Goal: Task Accomplishment & Management: Manage account settings

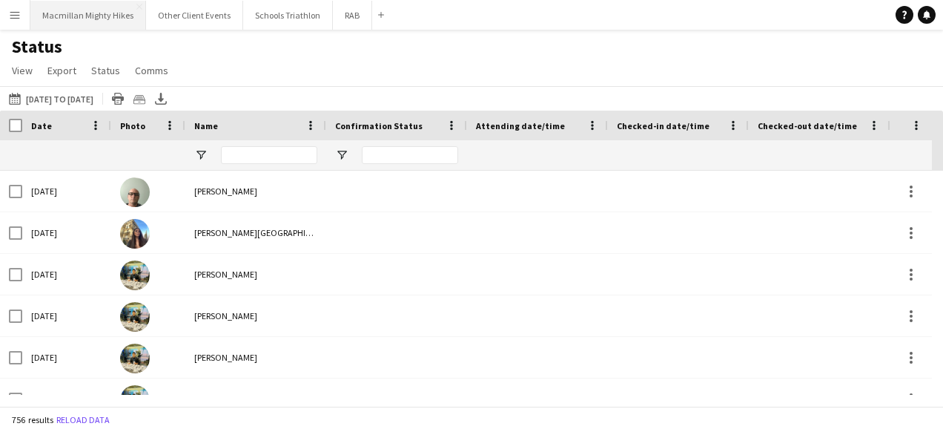
click at [68, 16] on button "Macmillan Mighty Hikes Close" at bounding box center [88, 15] width 116 height 29
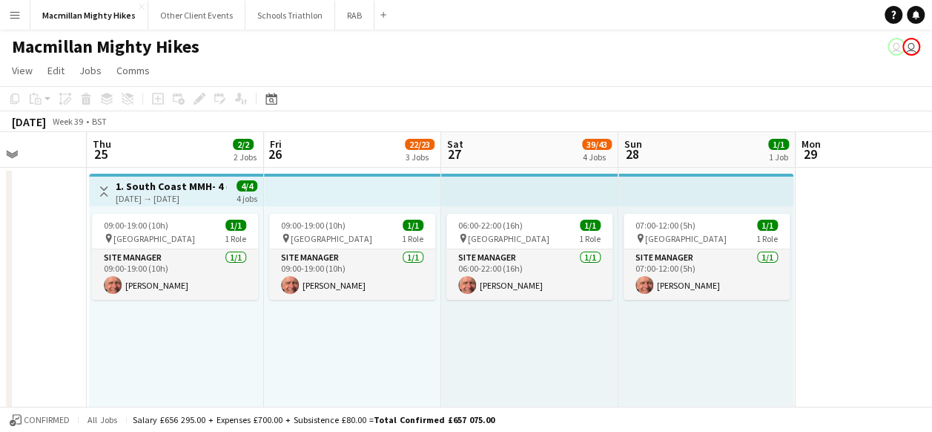
scroll to position [0, 454]
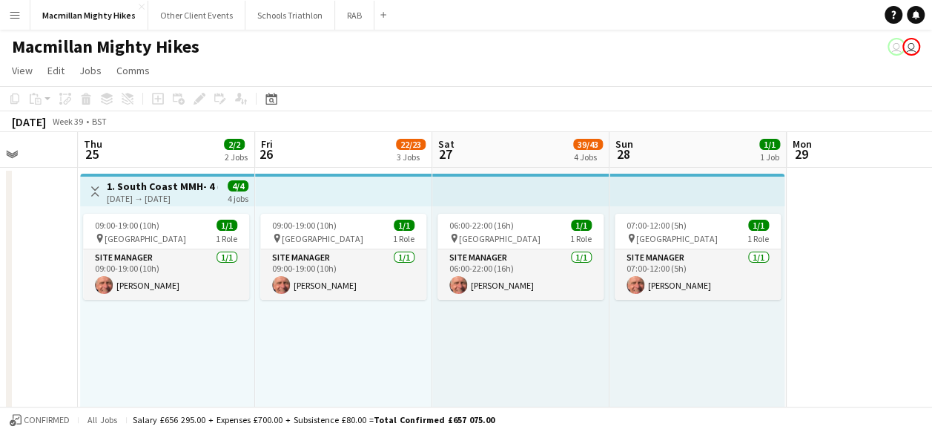
drag, startPoint x: 629, startPoint y: 333, endPoint x: 175, endPoint y: 323, distance: 453.9
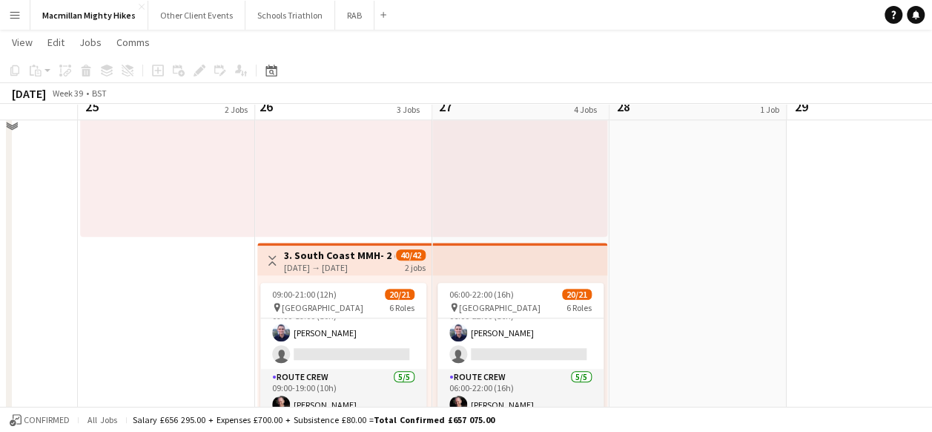
scroll to position [445, 0]
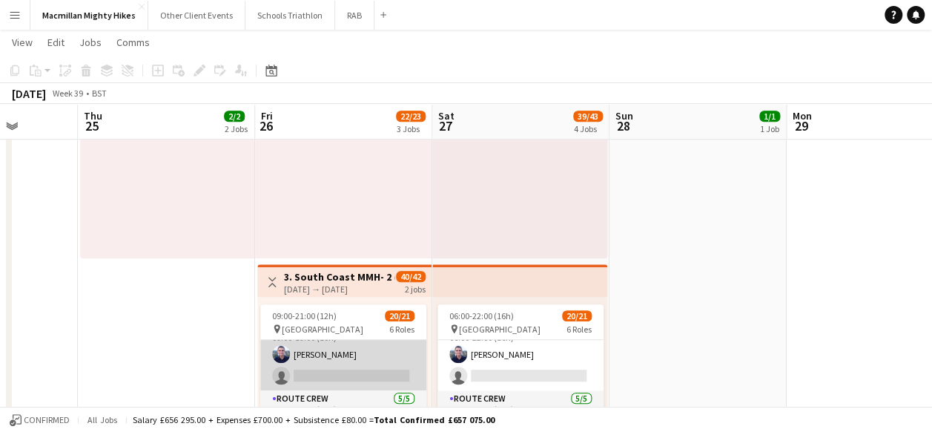
click at [285, 351] on app-user-avatar at bounding box center [281, 354] width 18 height 18
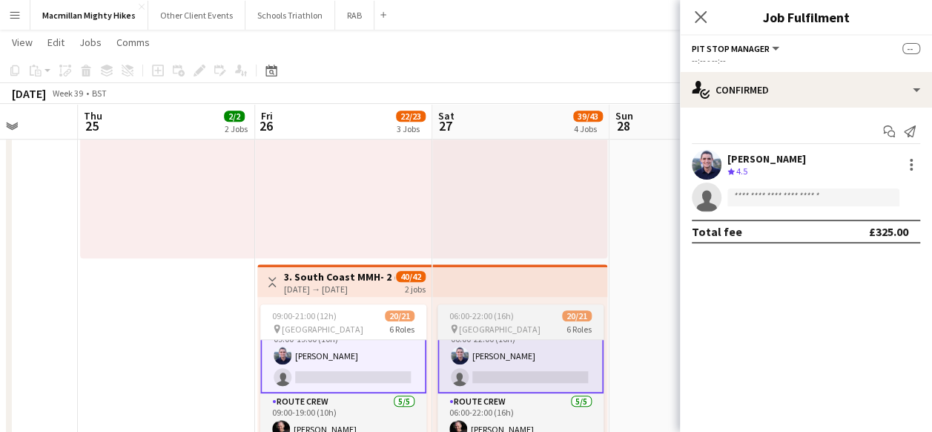
scroll to position [224, 0]
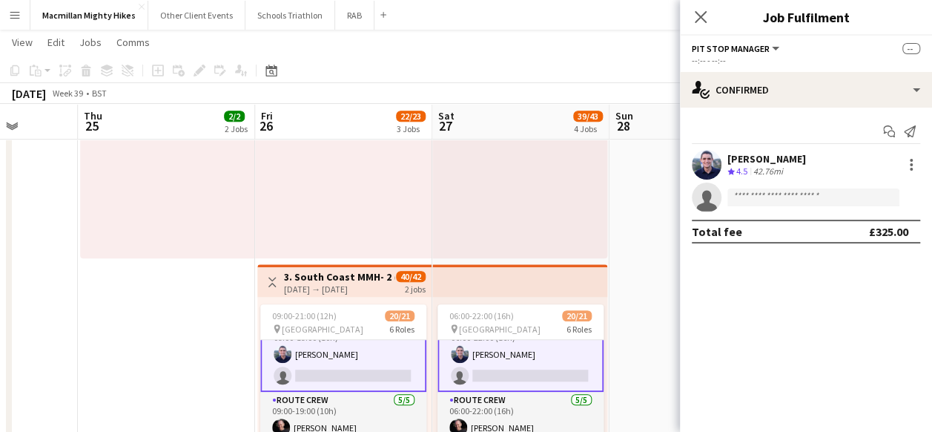
click at [703, 163] on app-user-avatar at bounding box center [707, 165] width 30 height 30
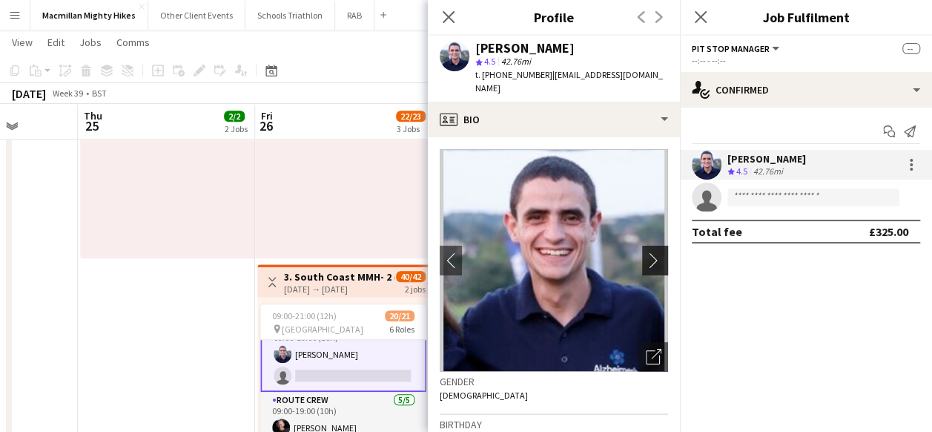
click at [648, 252] on app-icon "chevron-right" at bounding box center [657, 260] width 23 height 16
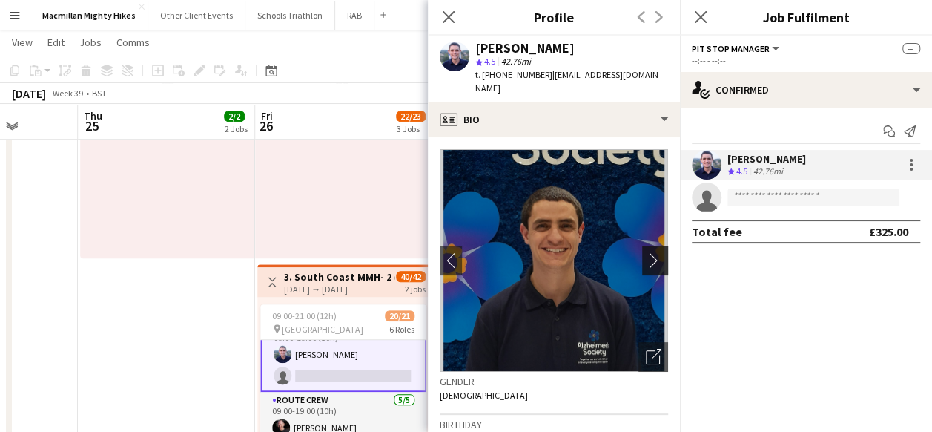
click at [648, 252] on app-icon "chevron-right" at bounding box center [657, 260] width 23 height 16
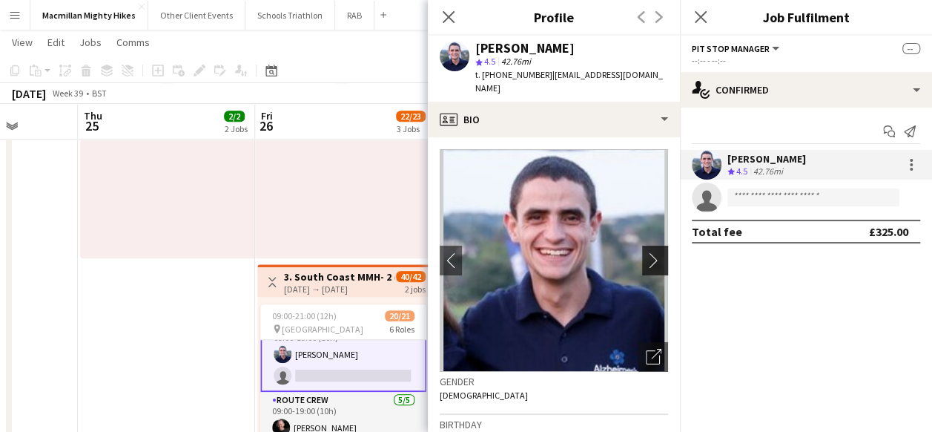
click at [648, 252] on app-icon "chevron-right" at bounding box center [657, 260] width 23 height 16
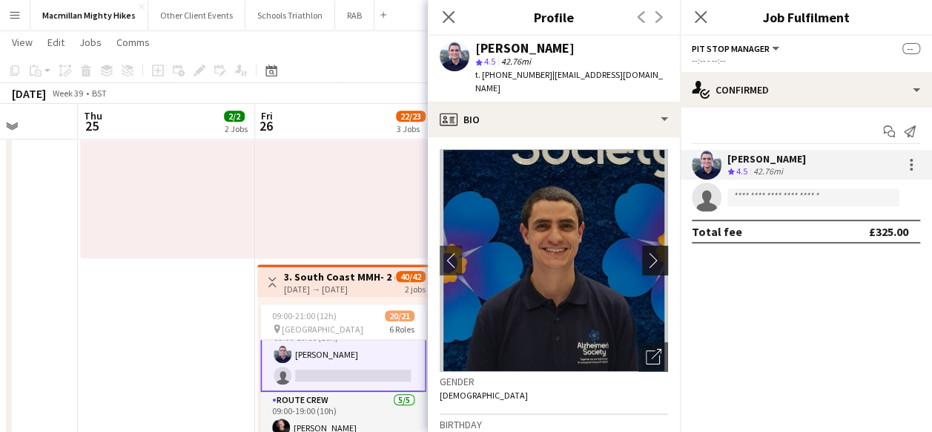
click at [648, 252] on app-icon "chevron-right" at bounding box center [657, 260] width 23 height 16
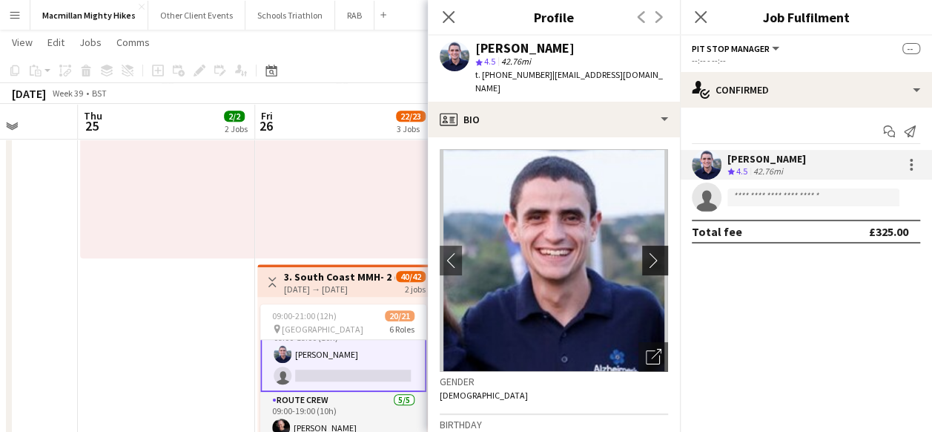
click at [648, 252] on app-icon "chevron-right" at bounding box center [657, 260] width 23 height 16
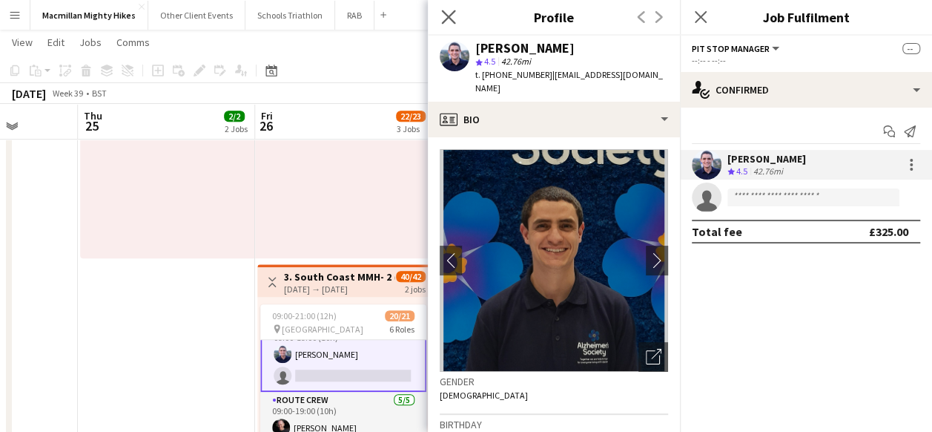
click at [454, 18] on icon "Close pop-in" at bounding box center [448, 17] width 14 height 14
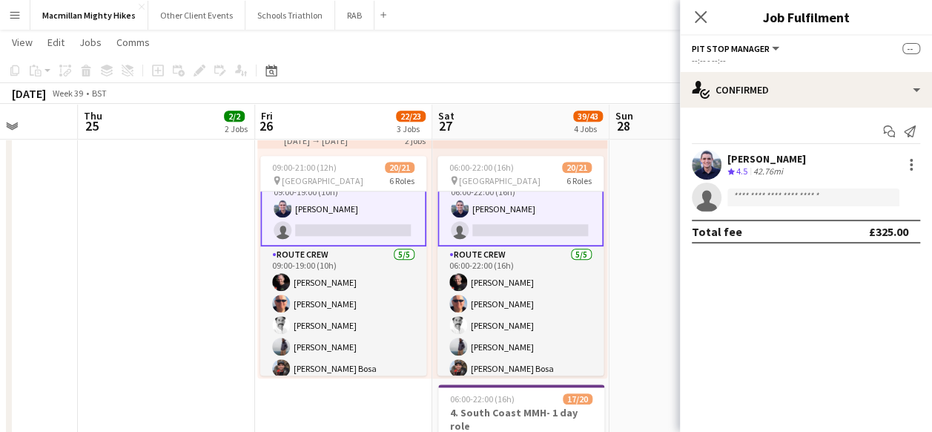
scroll to position [0, 0]
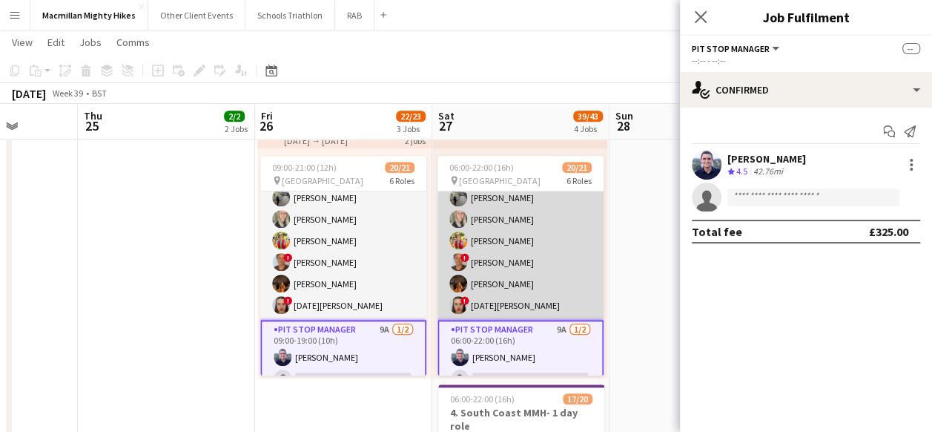
click at [480, 298] on app-card-role "General Crew [DATE] 06:00-22:00 (16h) ! [PERSON_NAME] [PERSON_NAME] [PERSON_NAM…" at bounding box center [520, 219] width 166 height 201
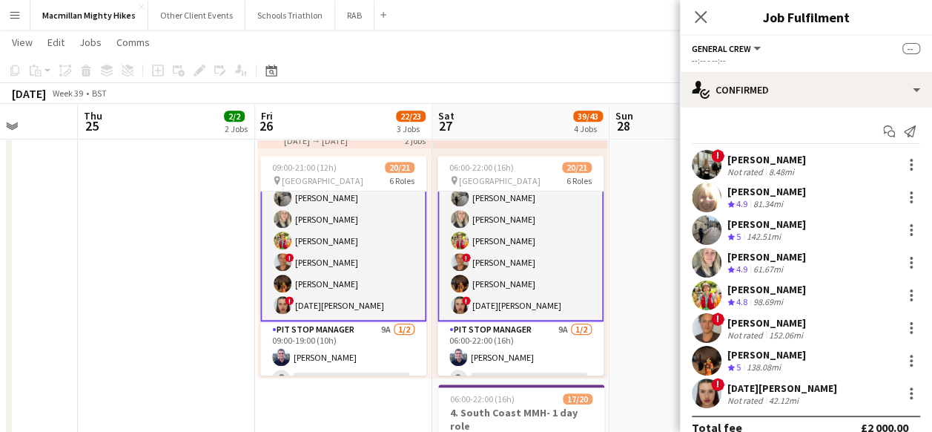
click at [714, 156] on span "!" at bounding box center [717, 155] width 13 height 13
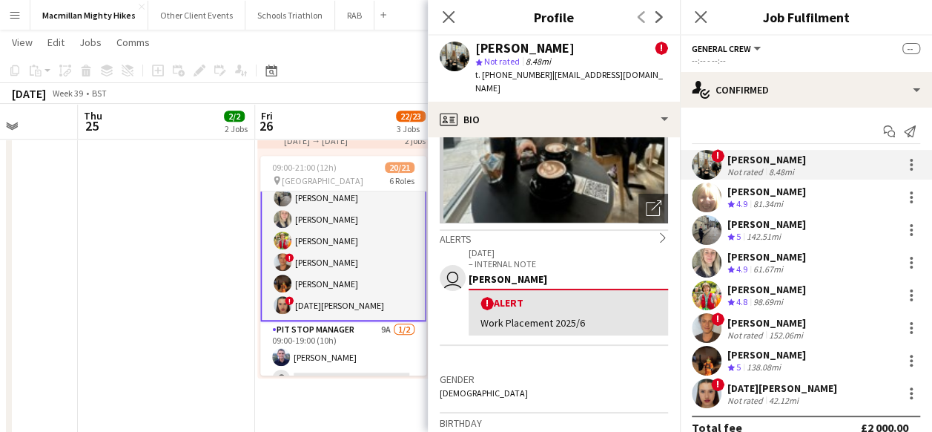
click at [701, 323] on app-user-avatar at bounding box center [707, 328] width 30 height 30
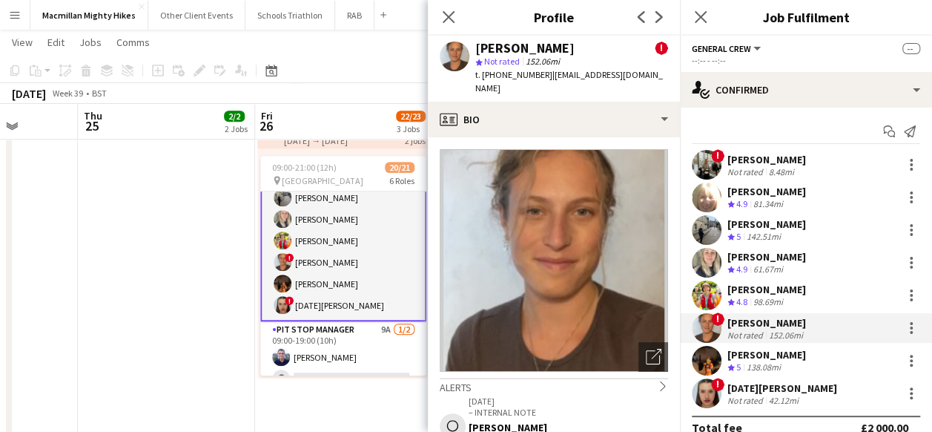
click at [742, 314] on div "! [PERSON_NAME] Not rated 152.06mi" at bounding box center [806, 328] width 252 height 30
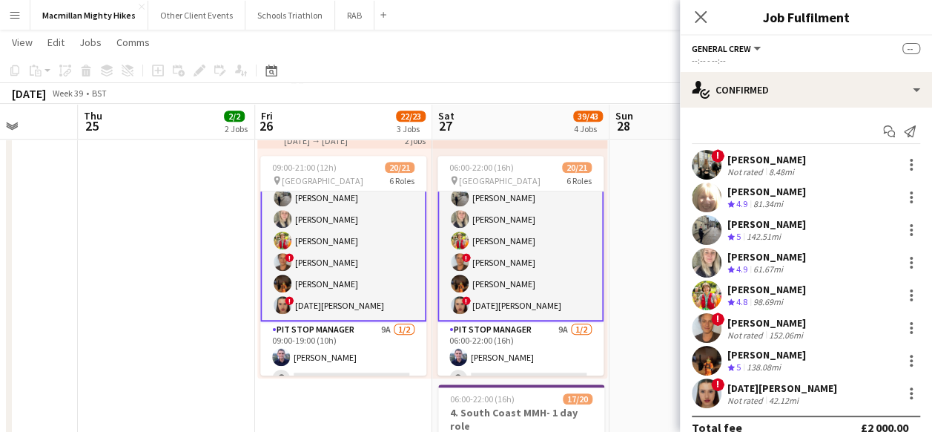
click at [744, 384] on div "[DATE][PERSON_NAME]" at bounding box center [782, 387] width 110 height 13
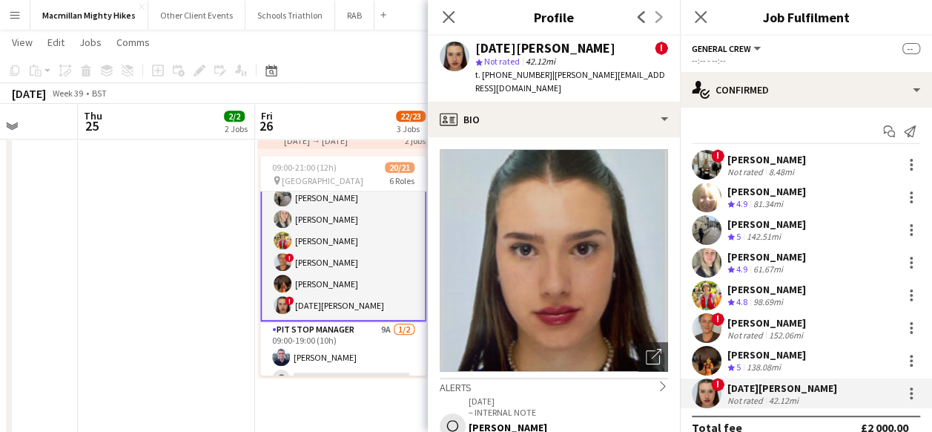
click at [743, 386] on div "[DATE][PERSON_NAME]" at bounding box center [782, 387] width 110 height 13
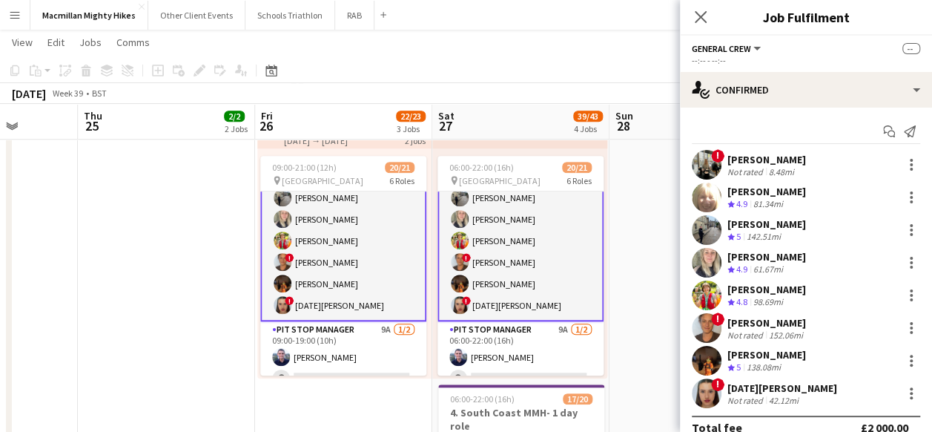
click at [743, 386] on div "[DATE][PERSON_NAME]" at bounding box center [782, 387] width 110 height 13
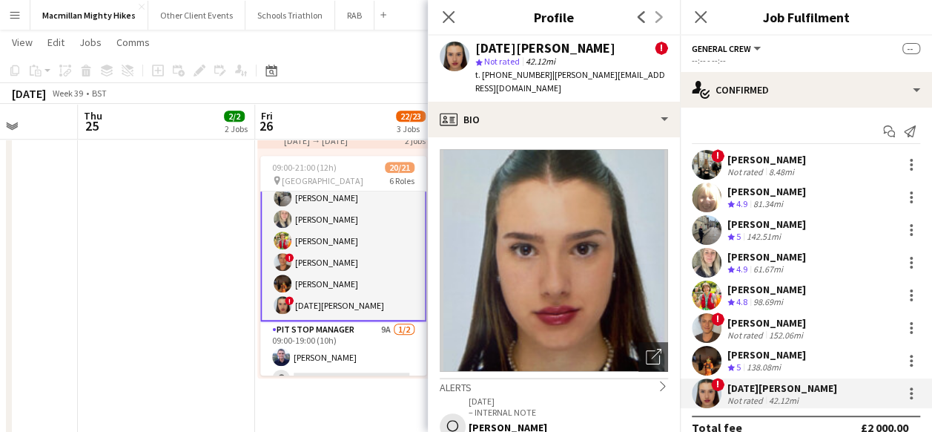
click at [742, 387] on div "[DATE][PERSON_NAME]" at bounding box center [782, 387] width 110 height 13
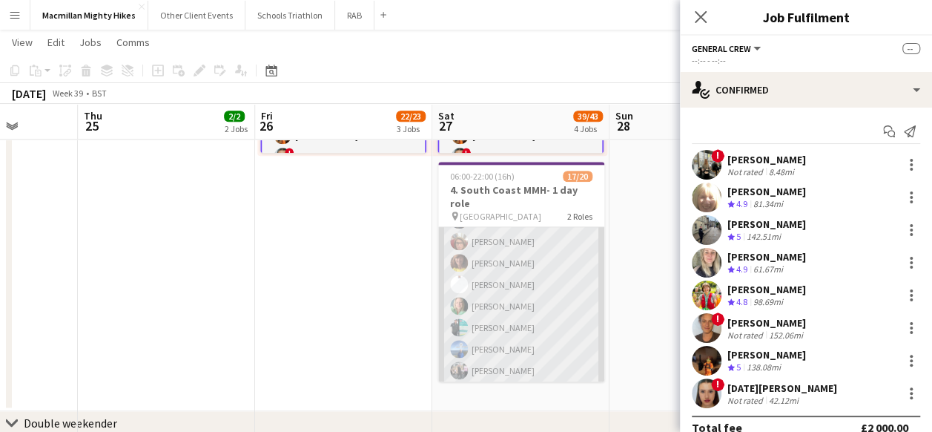
click at [459, 297] on app-user-avatar at bounding box center [459, 306] width 18 height 18
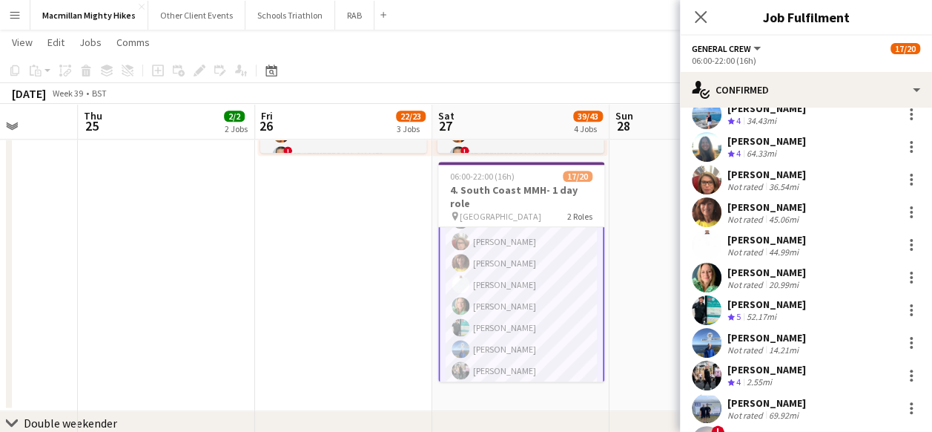
click at [719, 282] on app-user-avatar at bounding box center [707, 277] width 30 height 30
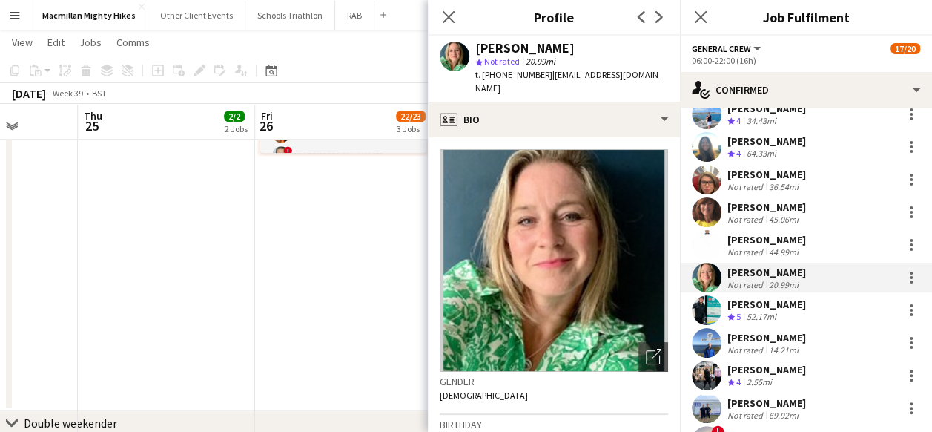
click at [719, 282] on app-user-avatar at bounding box center [707, 277] width 30 height 30
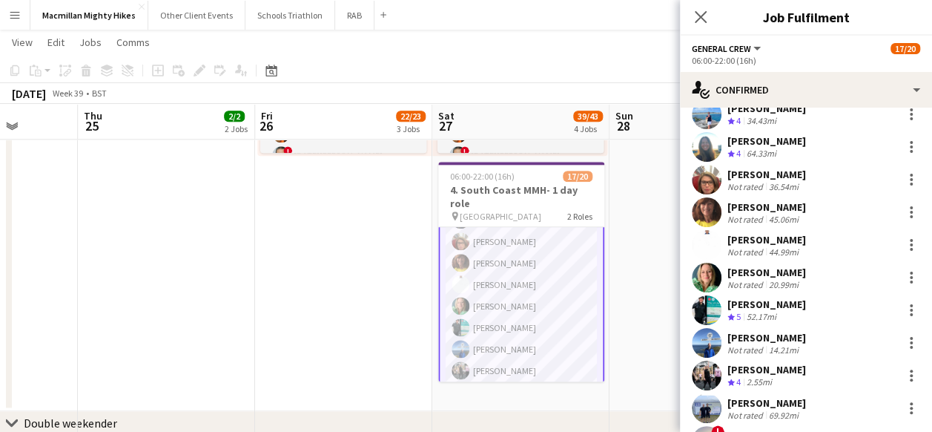
click at [718, 307] on app-user-avatar at bounding box center [707, 310] width 30 height 30
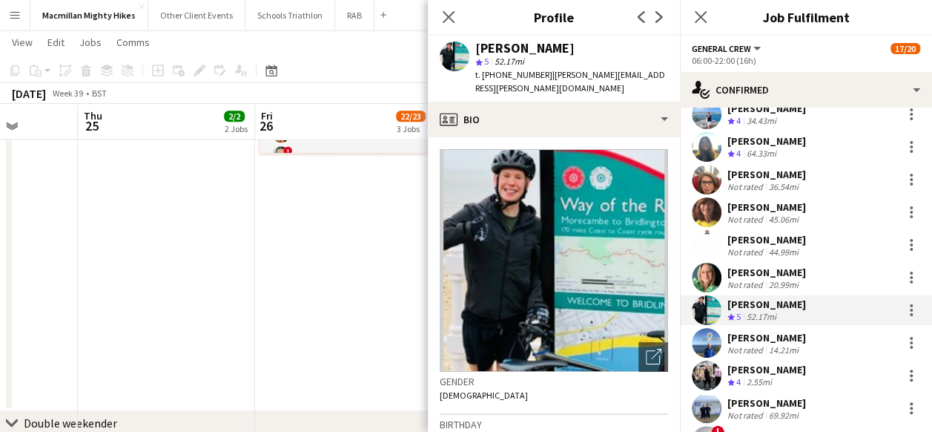
click at [717, 307] on app-user-avatar at bounding box center [707, 310] width 30 height 30
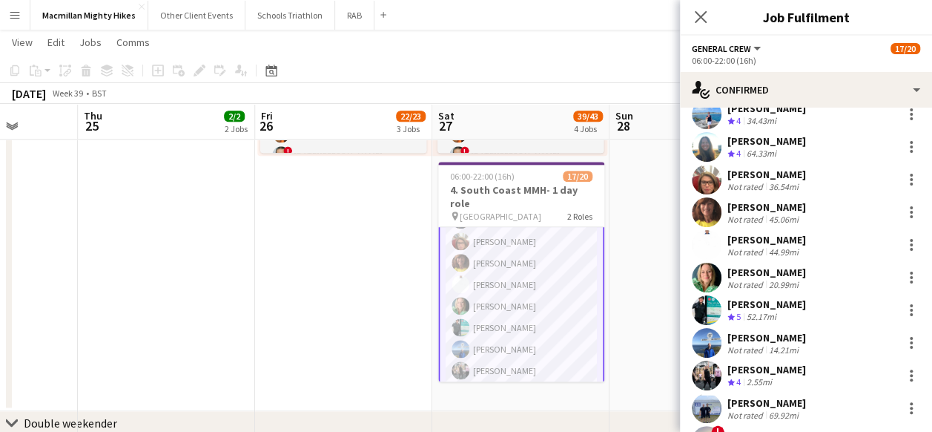
click at [717, 307] on app-user-avatar at bounding box center [707, 310] width 30 height 30
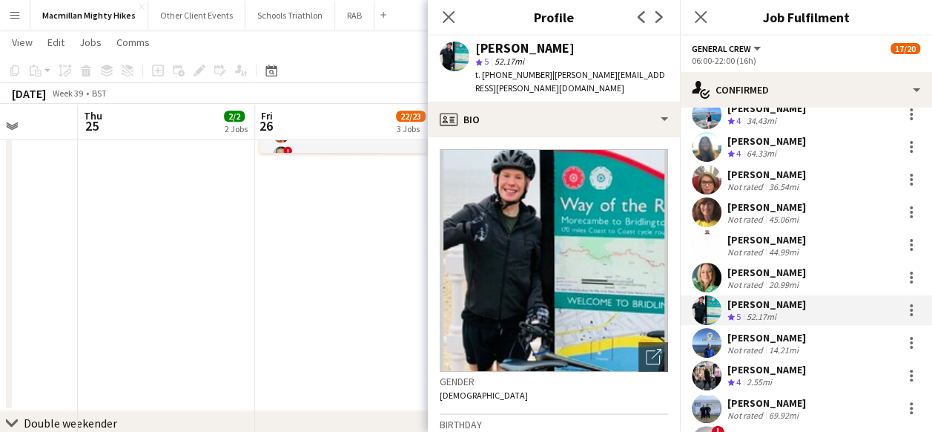
click at [717, 307] on app-user-avatar at bounding box center [707, 310] width 30 height 30
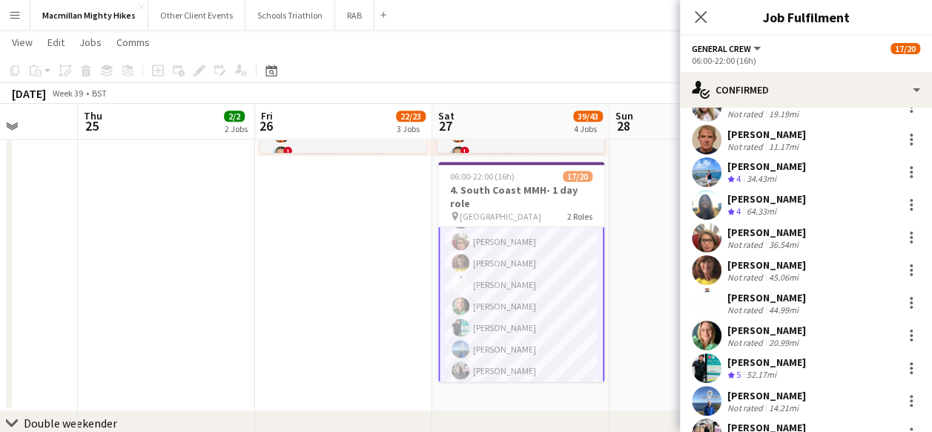
click at [716, 273] on app-user-avatar at bounding box center [707, 270] width 30 height 30
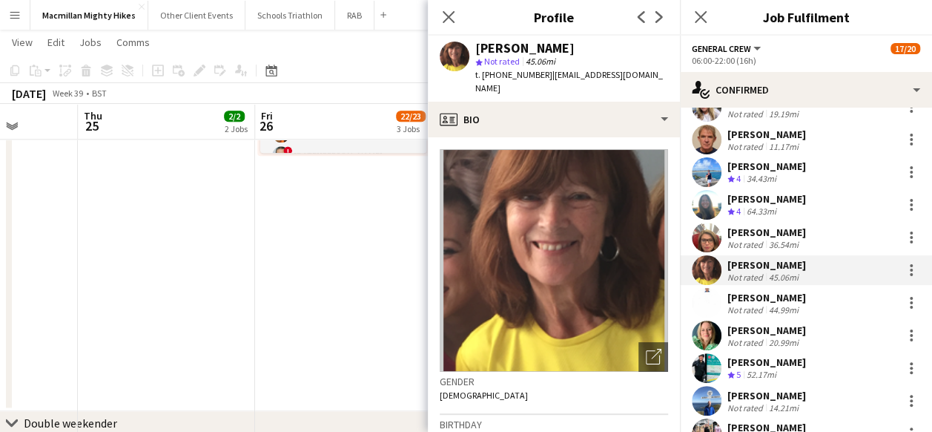
click at [716, 273] on app-user-avatar at bounding box center [707, 270] width 30 height 30
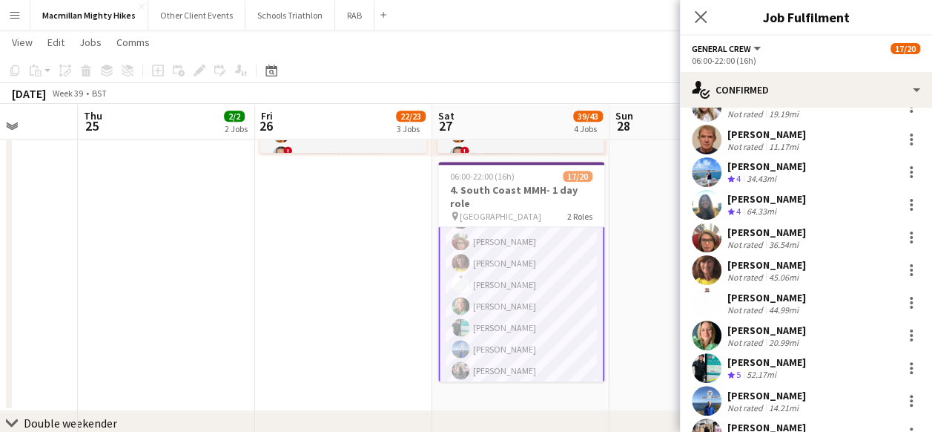
click at [710, 242] on app-user-avatar at bounding box center [707, 237] width 30 height 30
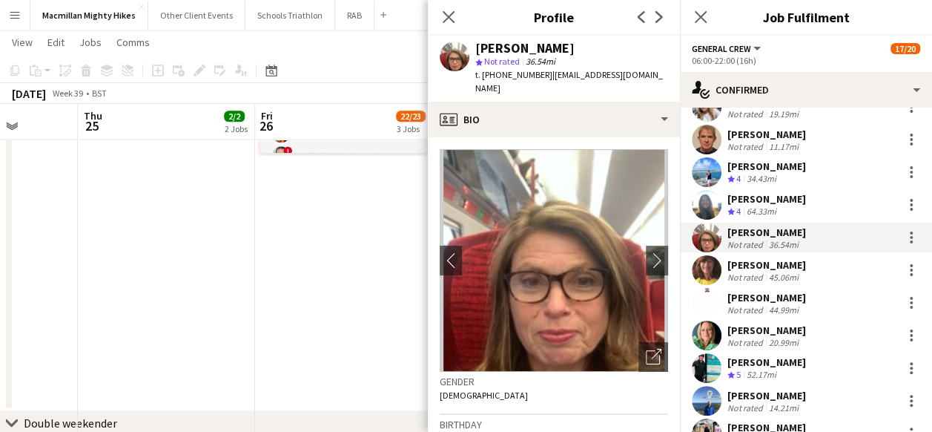
click at [710, 242] on app-user-avatar at bounding box center [707, 237] width 30 height 30
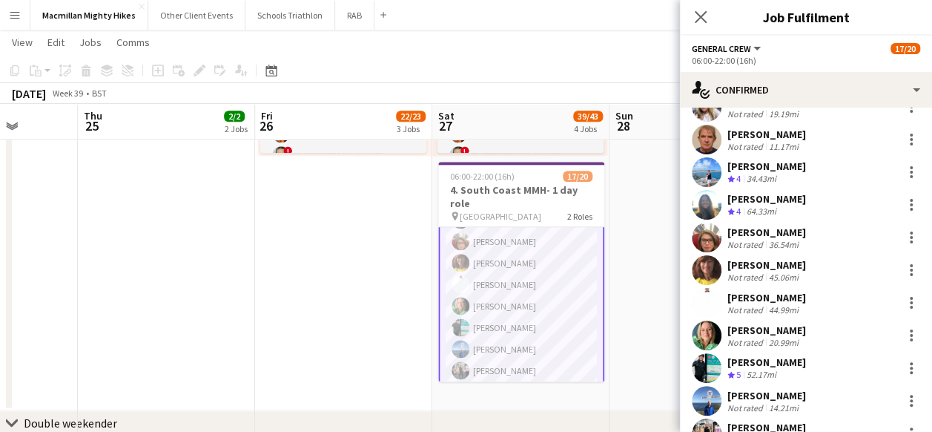
click at [712, 203] on app-user-avatar at bounding box center [707, 205] width 30 height 30
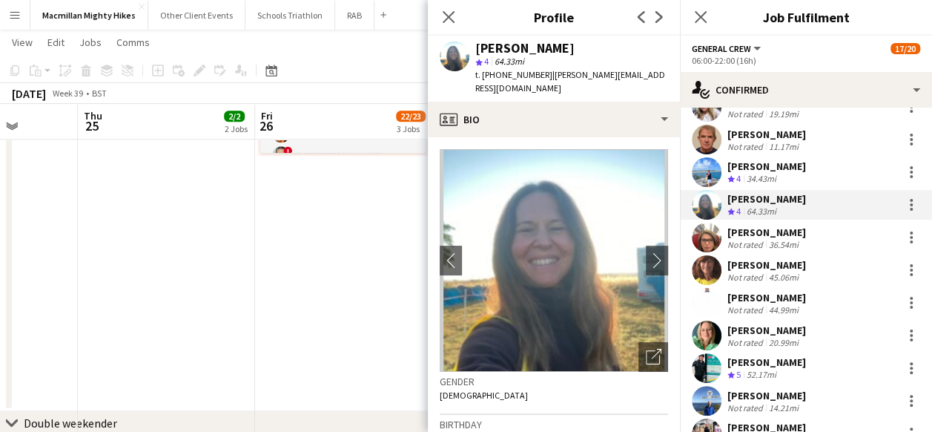
click at [712, 179] on app-user-avatar at bounding box center [707, 172] width 30 height 30
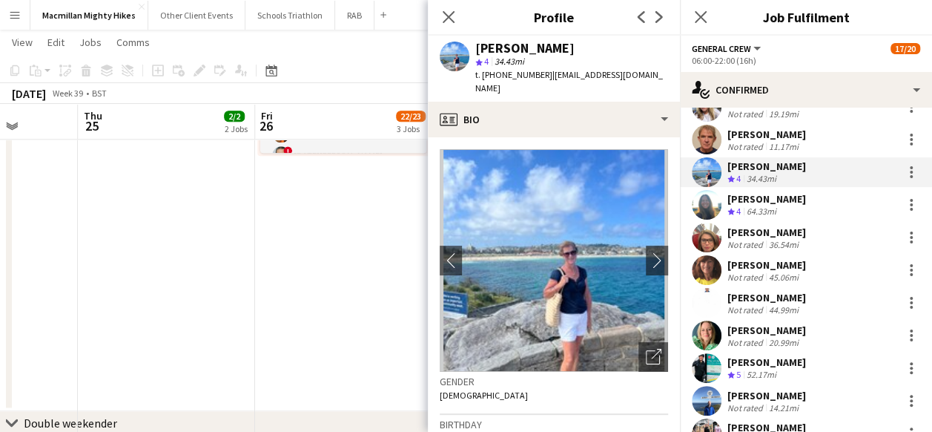
click at [709, 150] on app-user-avatar at bounding box center [707, 140] width 30 height 30
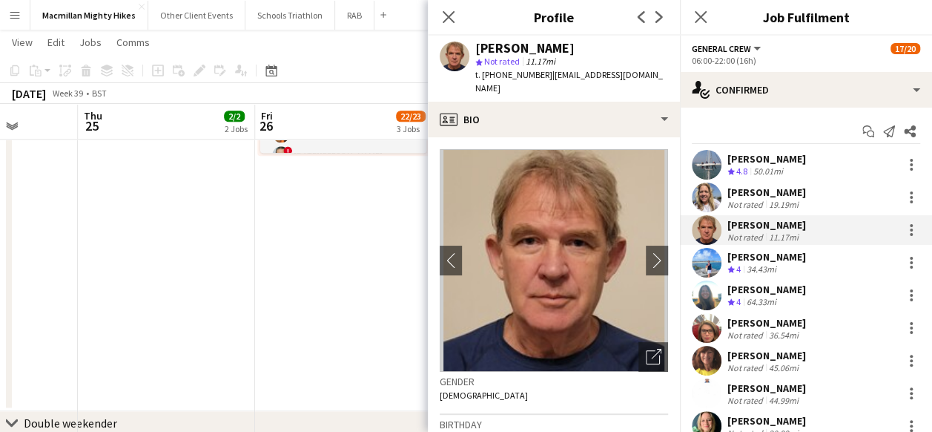
click at [713, 203] on app-user-avatar at bounding box center [707, 197] width 30 height 30
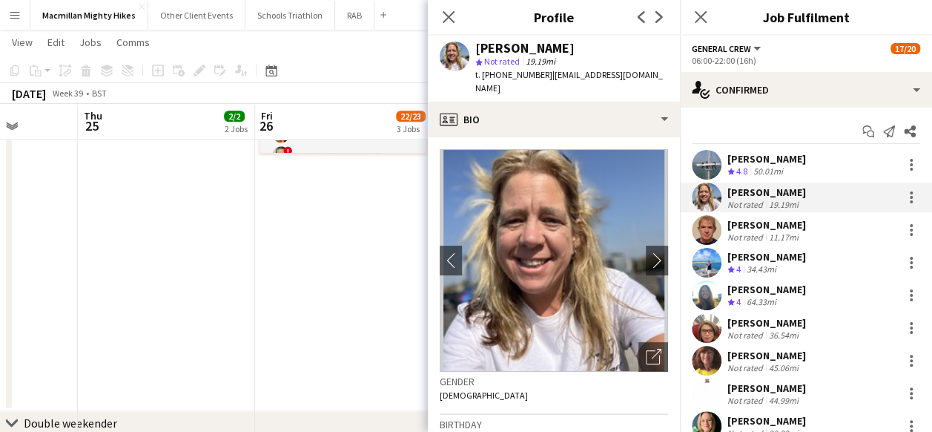
click at [713, 159] on app-user-avatar at bounding box center [707, 165] width 30 height 30
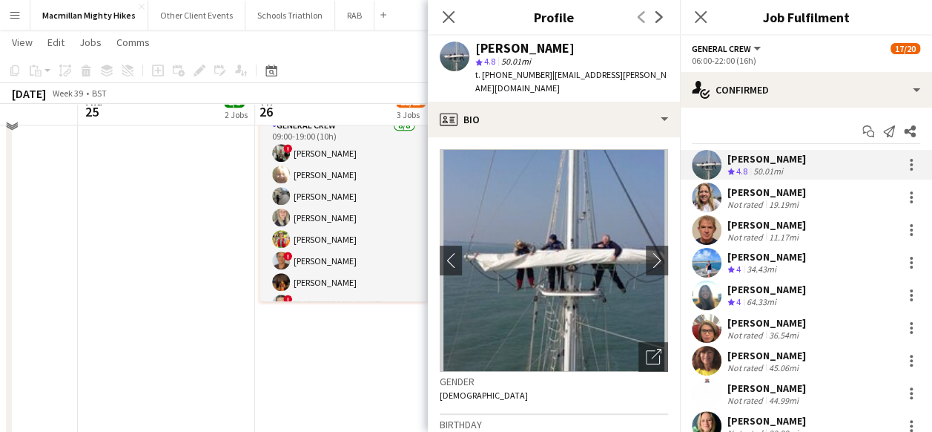
scroll to position [519, 0]
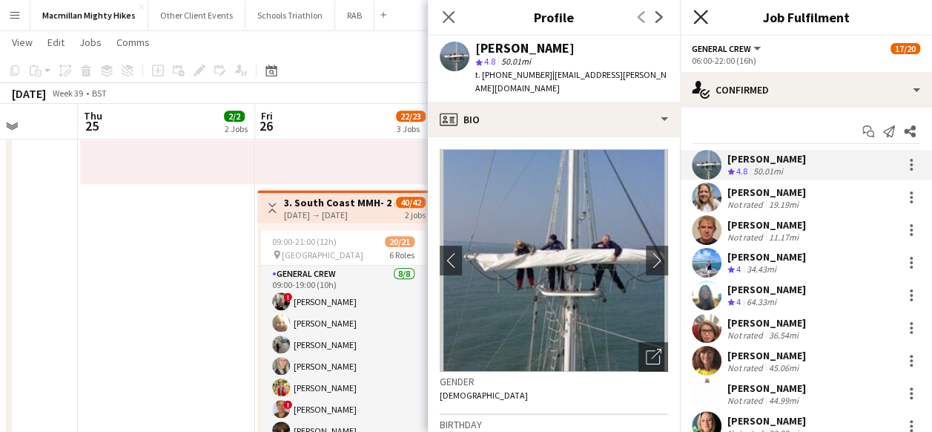
click at [697, 10] on icon "Close pop-in" at bounding box center [700, 17] width 14 height 14
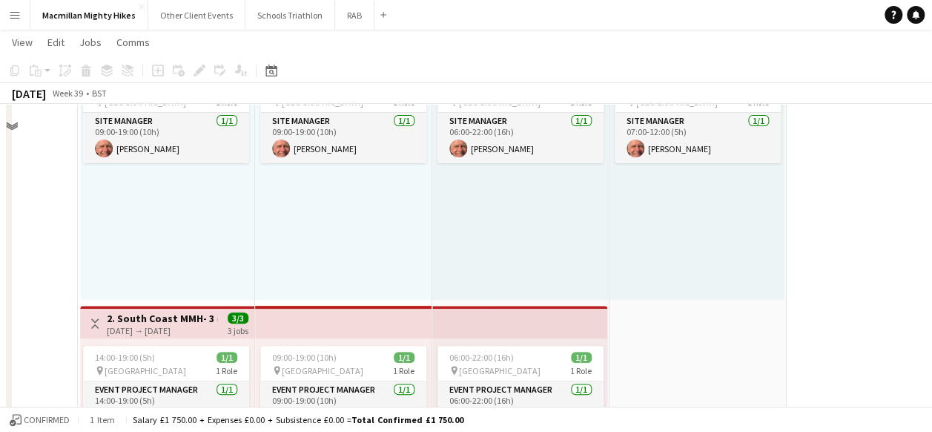
scroll to position [74, 0]
